Goal: Information Seeking & Learning: Find specific fact

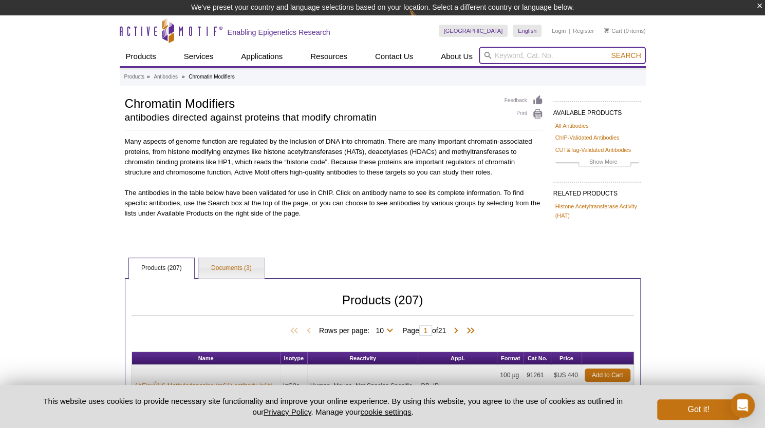
click at [516, 53] on input "search" at bounding box center [562, 55] width 167 height 17
type input "101220"
click at [608, 51] on button "Search" at bounding box center [626, 55] width 36 height 9
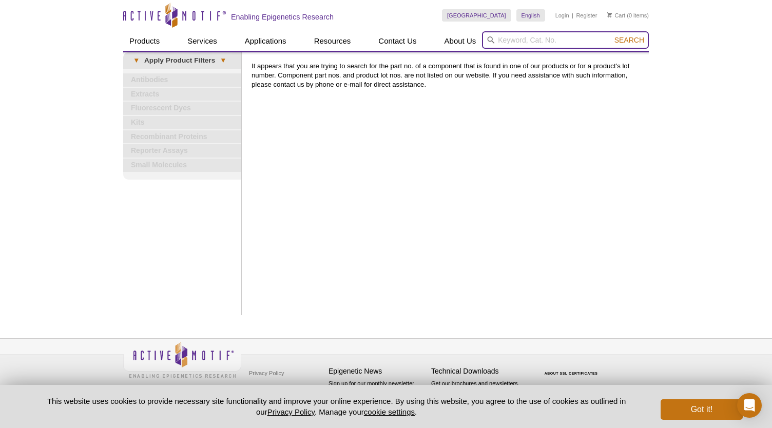
click at [520, 37] on input "search" at bounding box center [565, 39] width 167 height 17
click at [612, 35] on button "Search" at bounding box center [630, 39] width 36 height 9
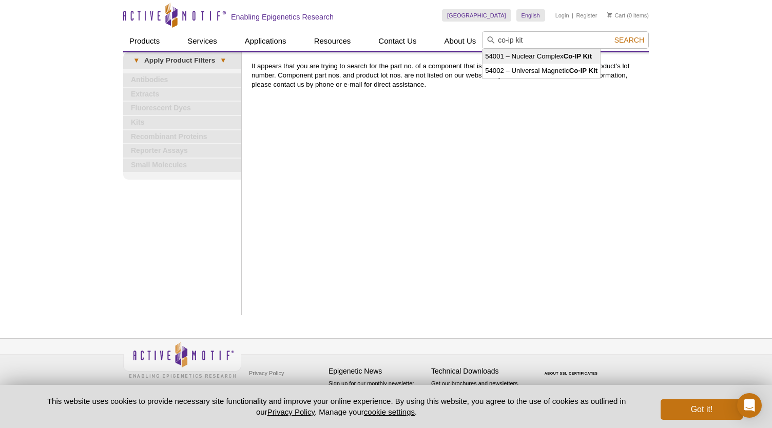
click at [530, 53] on li "54001 – Nuclear Complex Co-IP Kit" at bounding box center [542, 56] width 118 height 14
type input "54001 – Nuclear Complex Co-IP Kit"
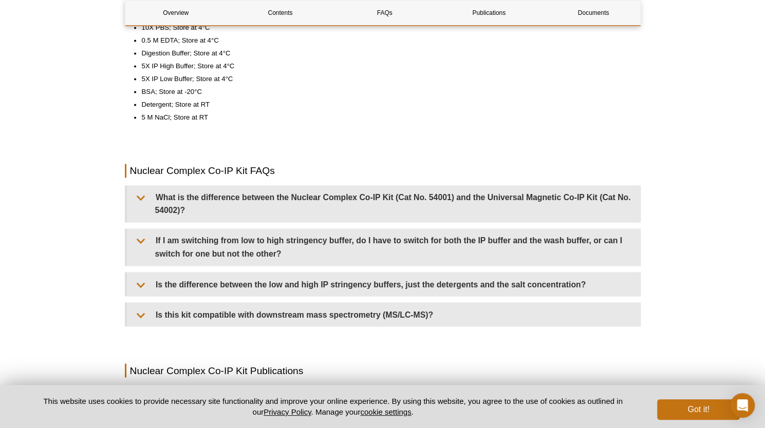
scroll to position [870, 0]
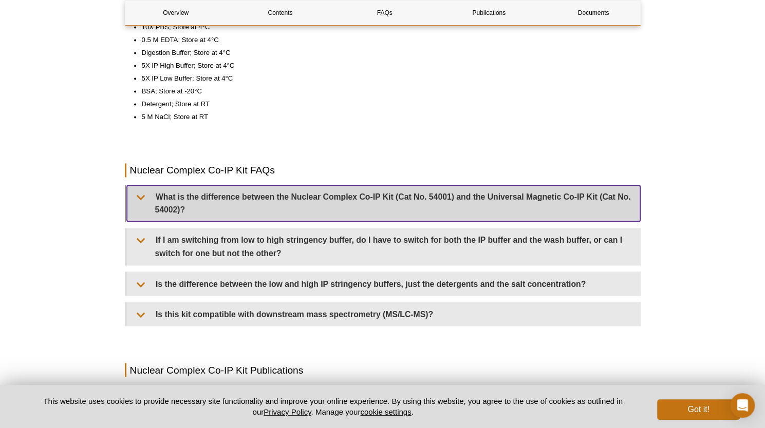
click at [320, 204] on summary "What is the difference between the Nuclear Complex Co-IP Kit (Cat No. 54001) an…" at bounding box center [383, 203] width 513 height 36
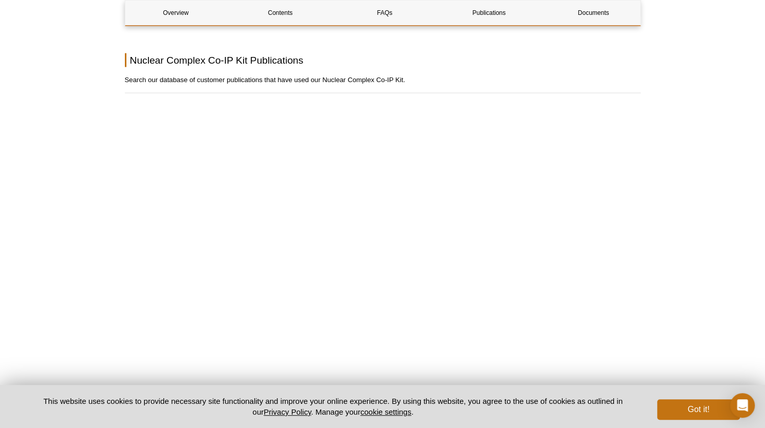
scroll to position [1290, 0]
